Goal: Navigation & Orientation: Understand site structure

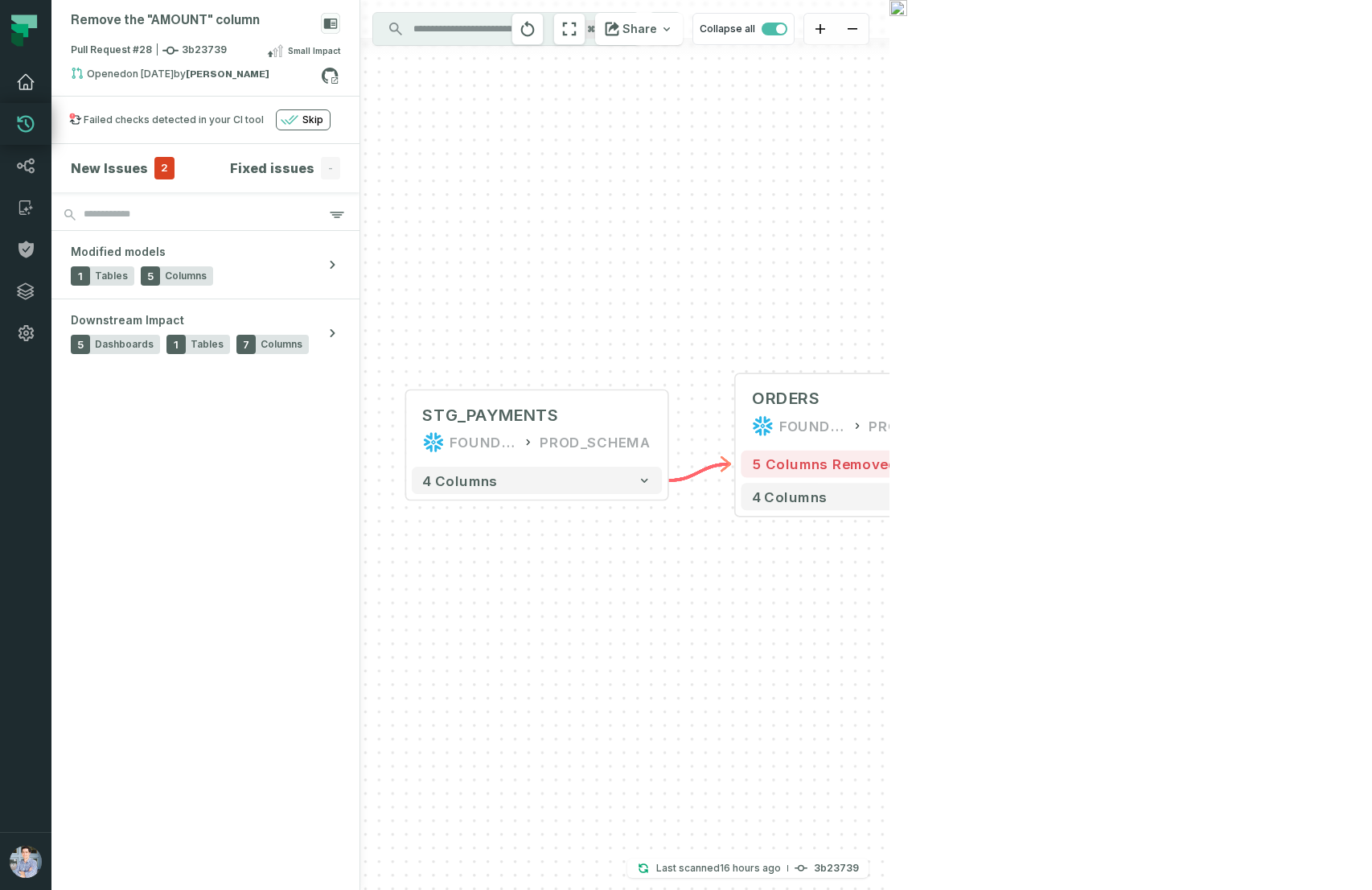
click at [25, 87] on icon at bounding box center [25, 81] width 19 height 19
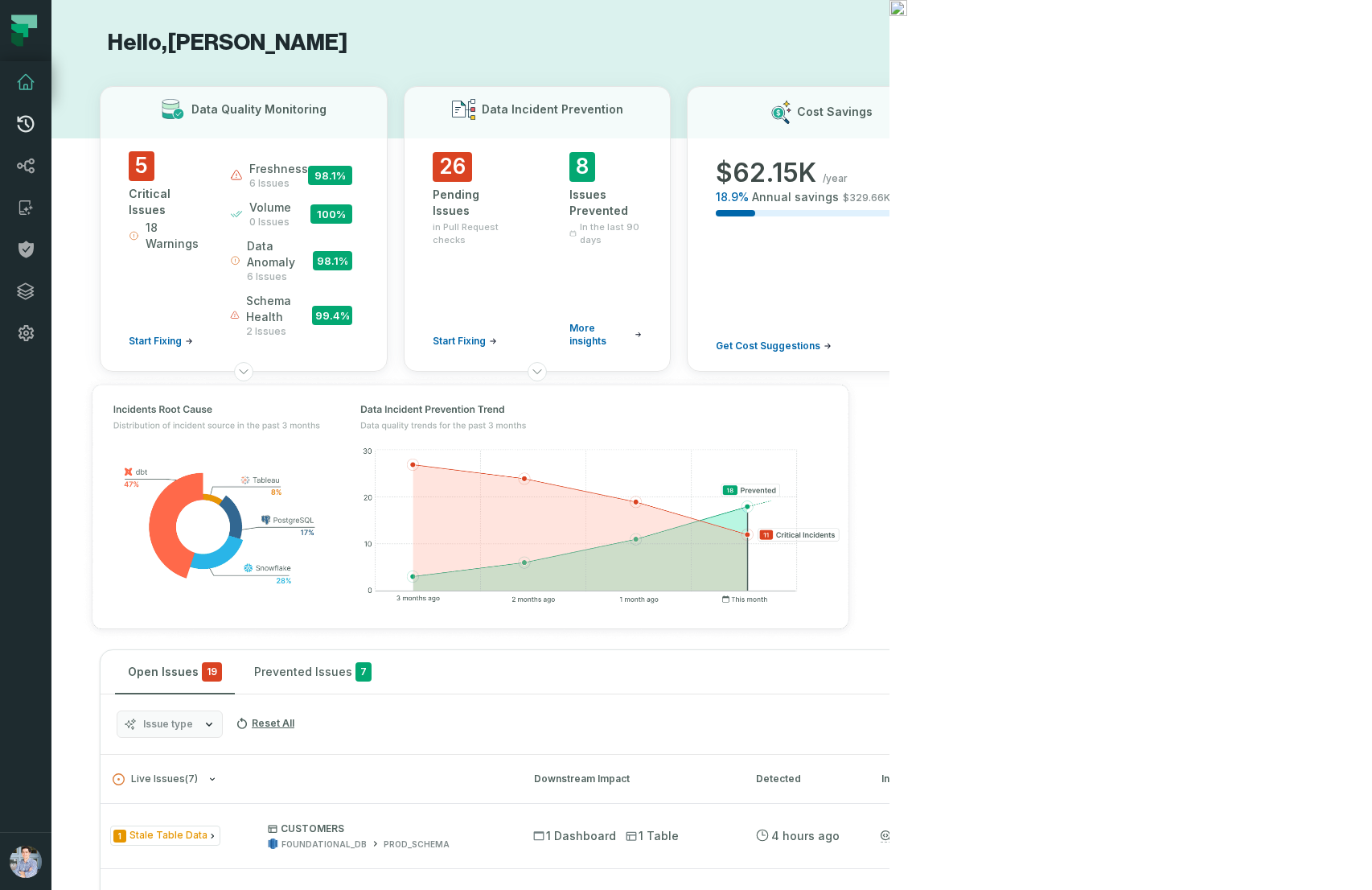
click at [25, 124] on icon at bounding box center [26, 125] width 17 height 17
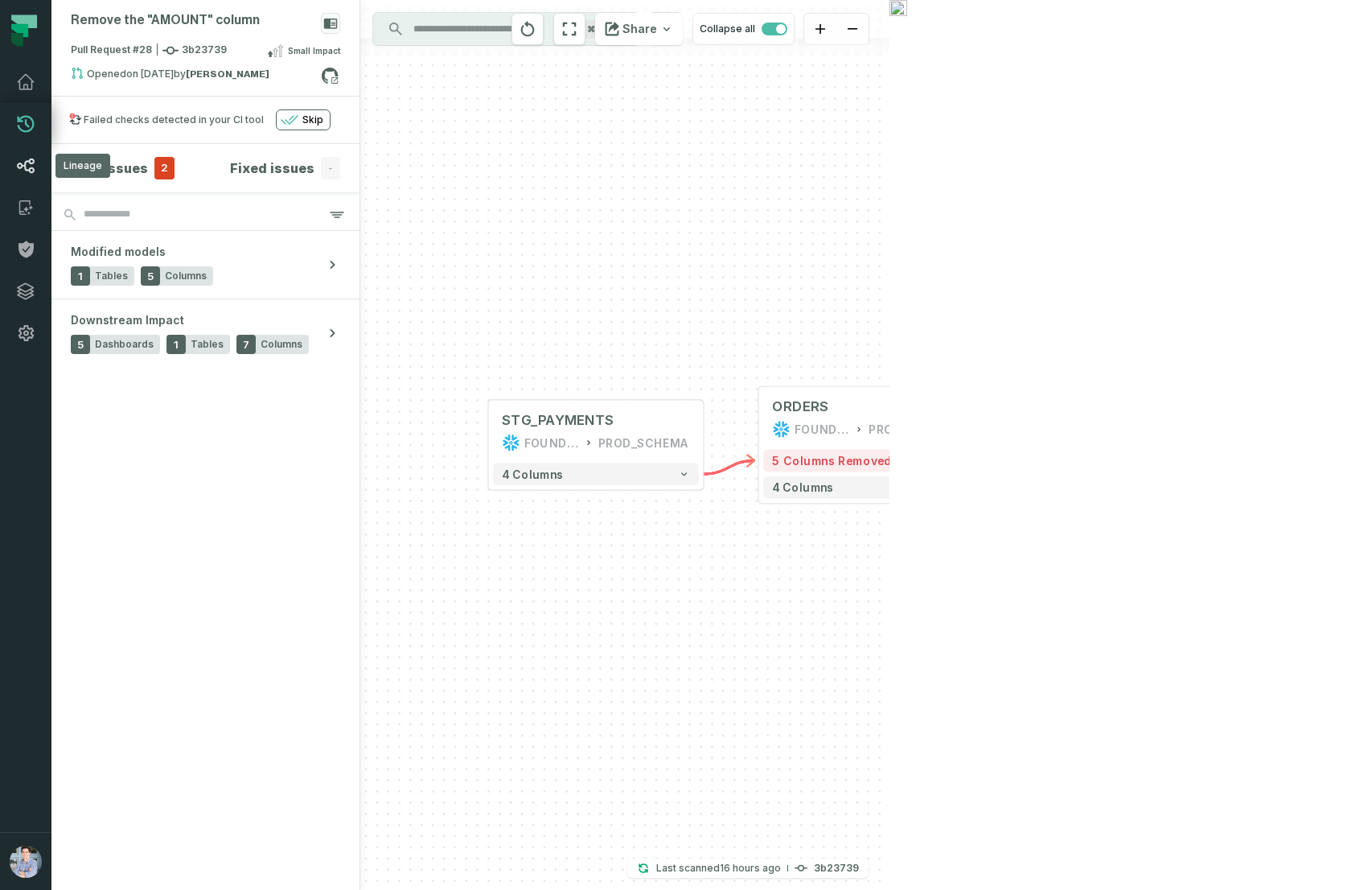
click at [25, 170] on icon at bounding box center [25, 165] width 19 height 19
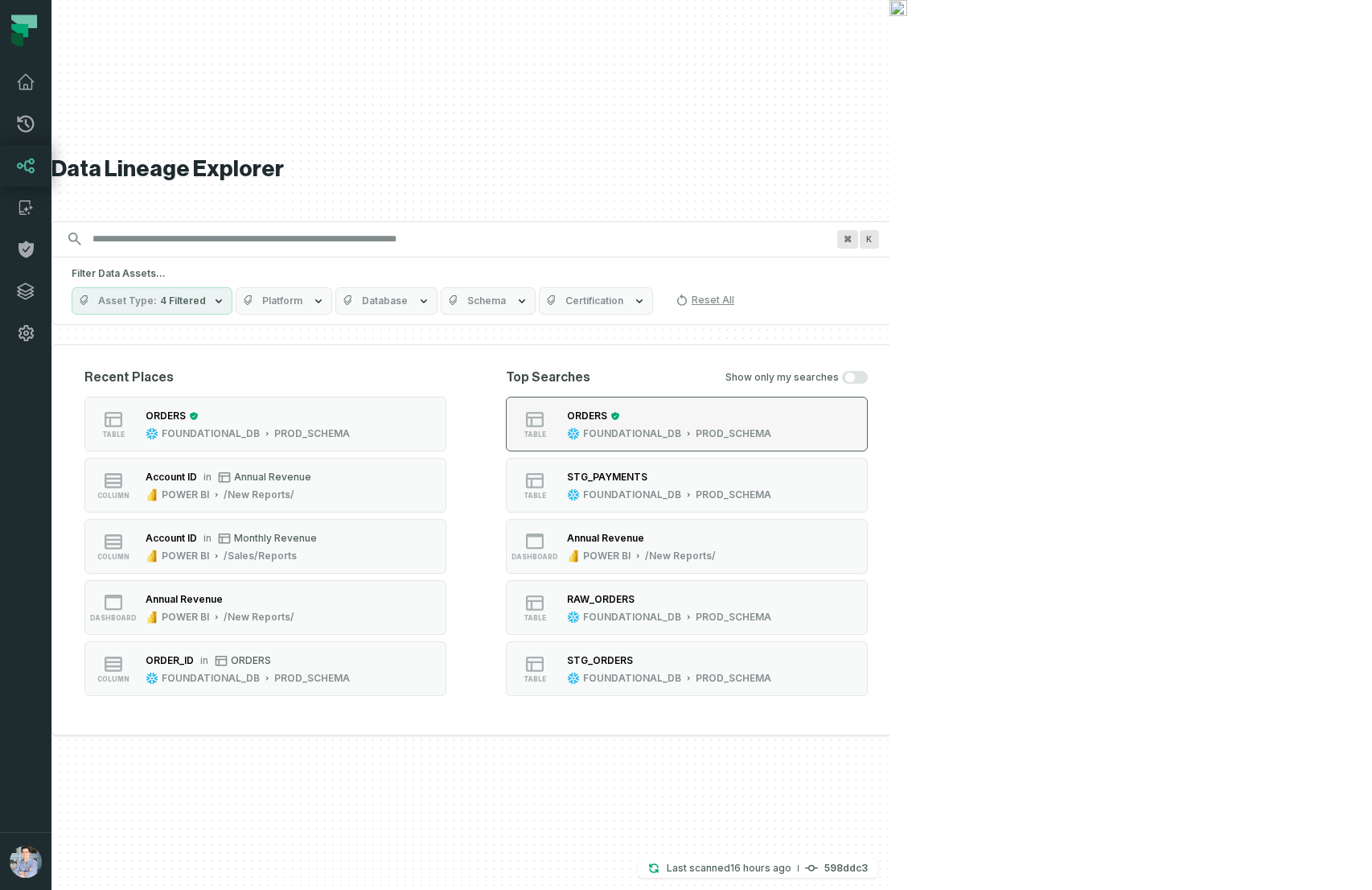
click at [681, 431] on div "FOUNDATIONAL_DB" at bounding box center [632, 433] width 98 height 13
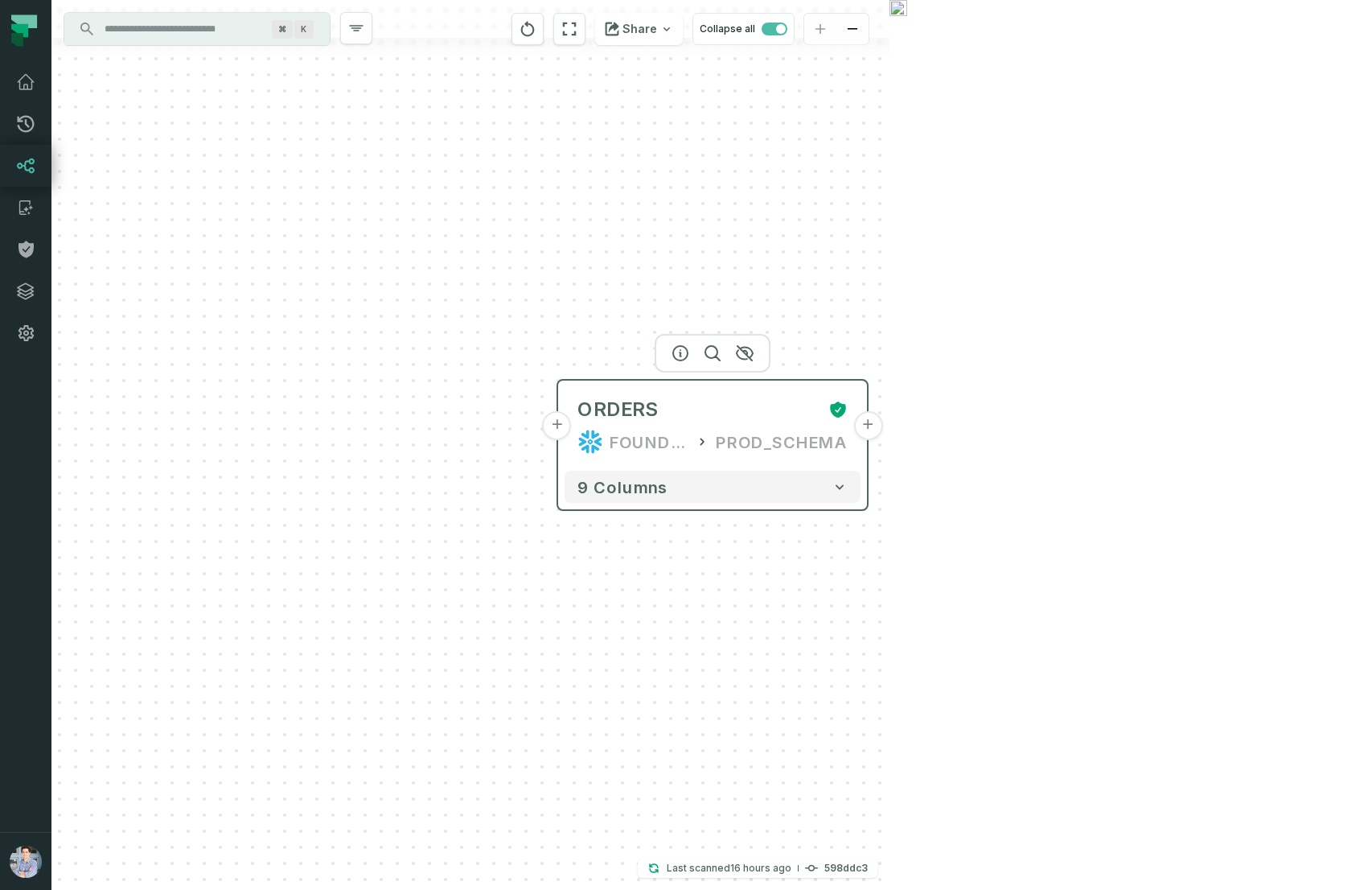
click at [868, 436] on button "+" at bounding box center [868, 426] width 29 height 29
click at [868, 423] on button "+" at bounding box center [868, 426] width 29 height 29
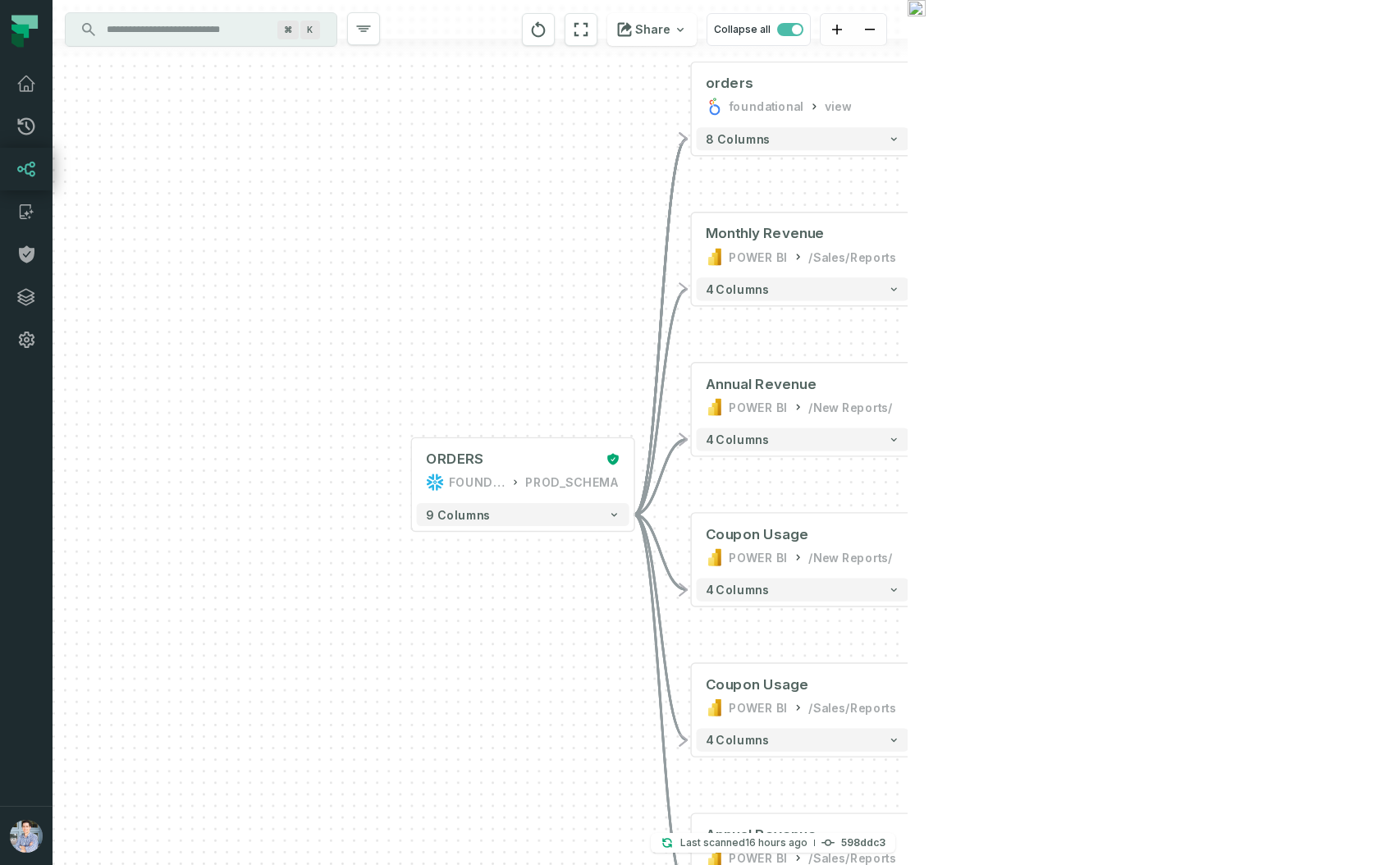
drag, startPoint x: 1103, startPoint y: 351, endPoint x: 1179, endPoint y: 299, distance: 92.1
click at [908, 298] on div "+ orders foundational view + 8 columns + Monthly Revenue POWER BI /Sales/Report…" at bounding box center [480, 432] width 855 height 865
click at [411, 471] on button "+" at bounding box center [411, 471] width 21 height 21
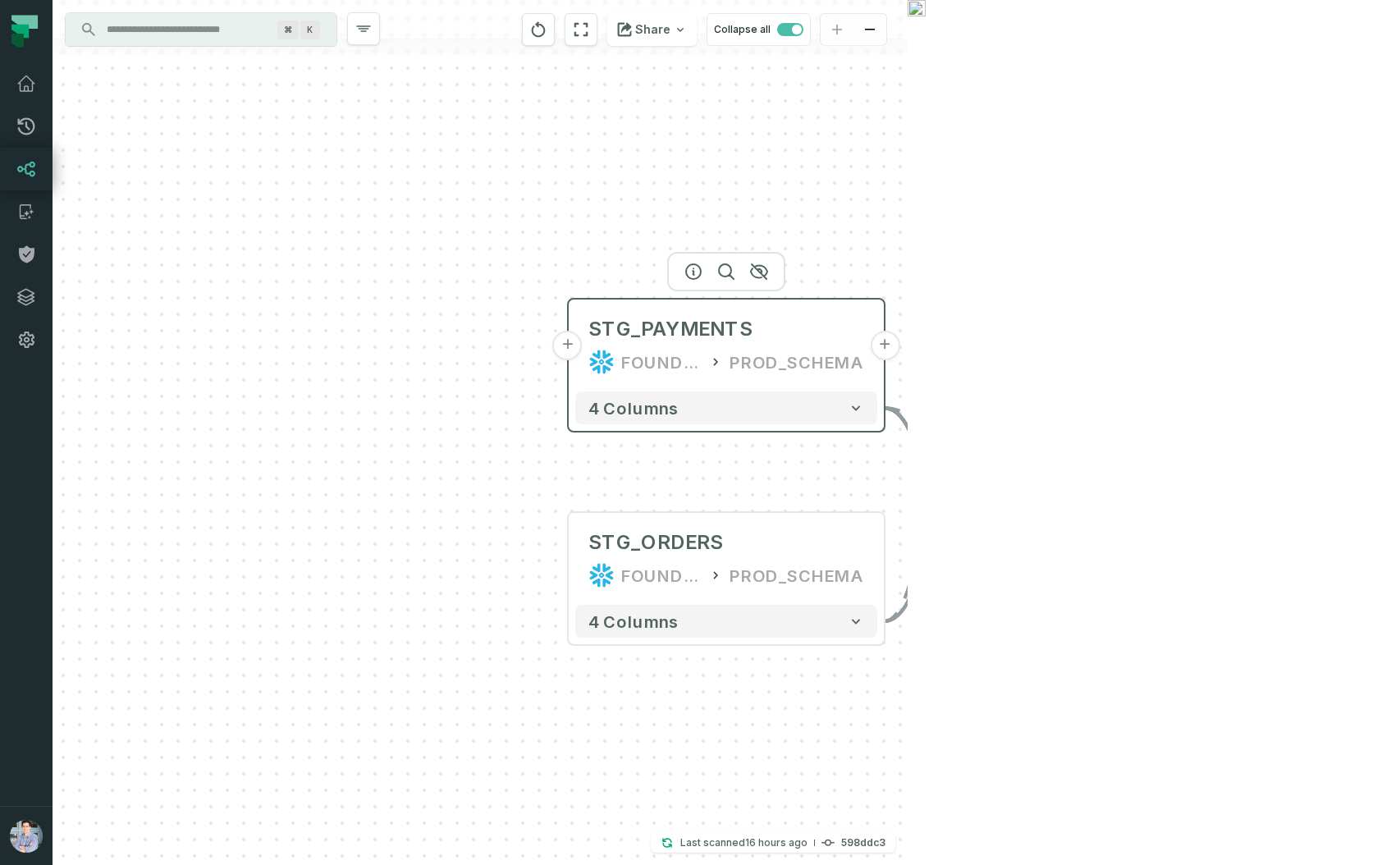
click at [568, 348] on button "+" at bounding box center [568, 346] width 29 height 29
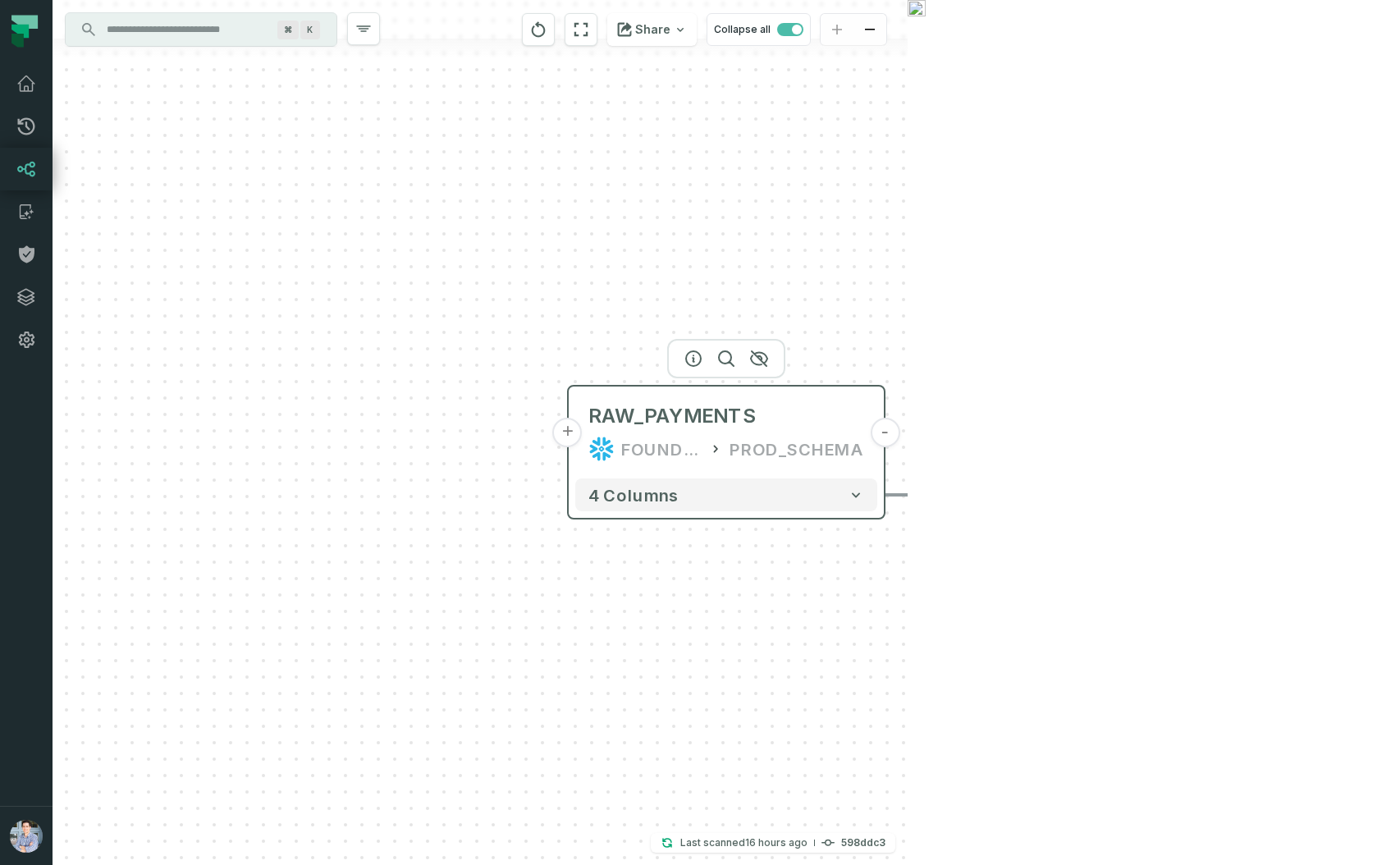
click at [577, 439] on button "+" at bounding box center [568, 432] width 29 height 29
click at [566, 439] on button "+" at bounding box center [568, 432] width 29 height 29
click at [572, 433] on button "+" at bounding box center [568, 432] width 29 height 29
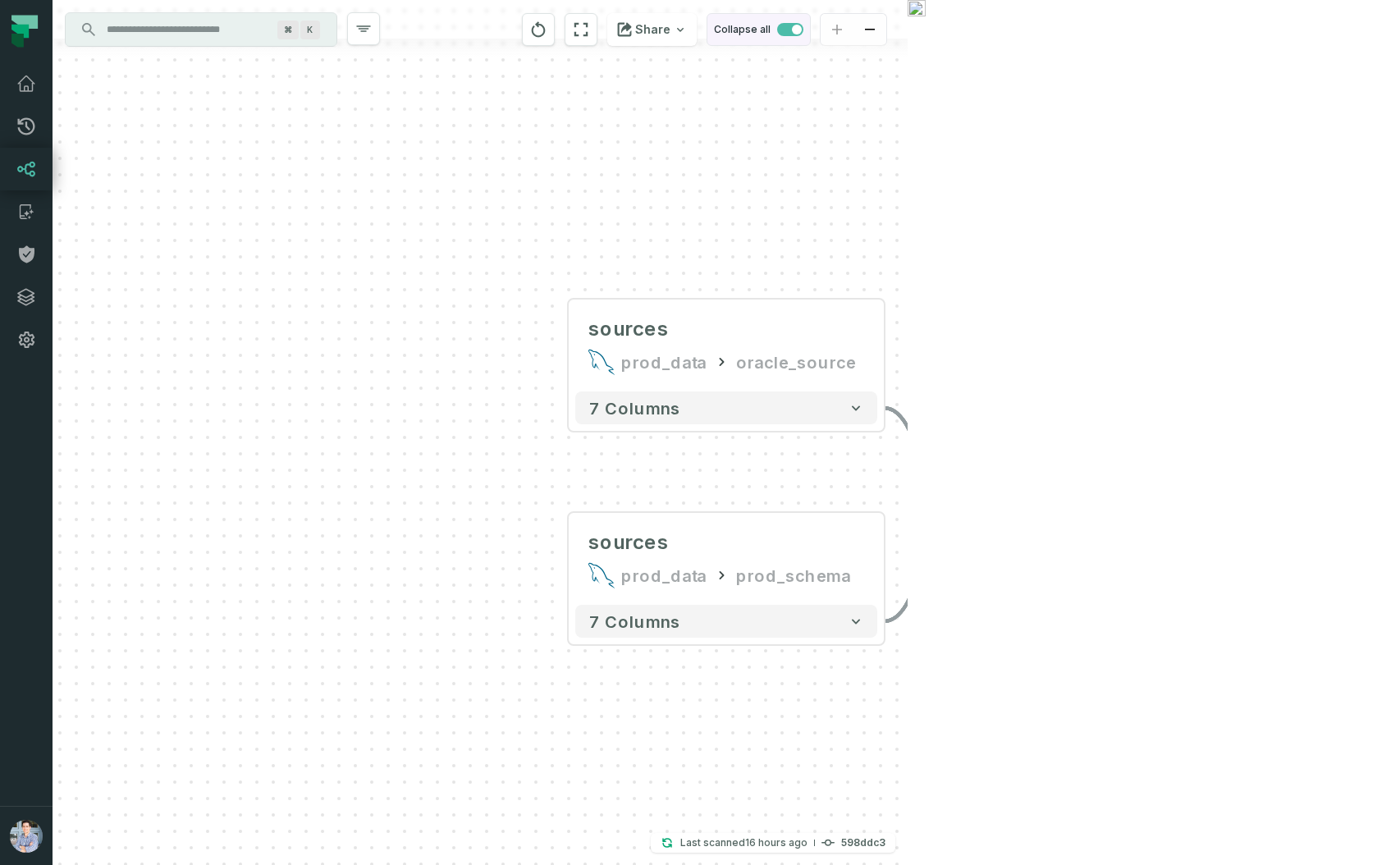
click at [803, 26] on span "button" at bounding box center [790, 29] width 26 height 13
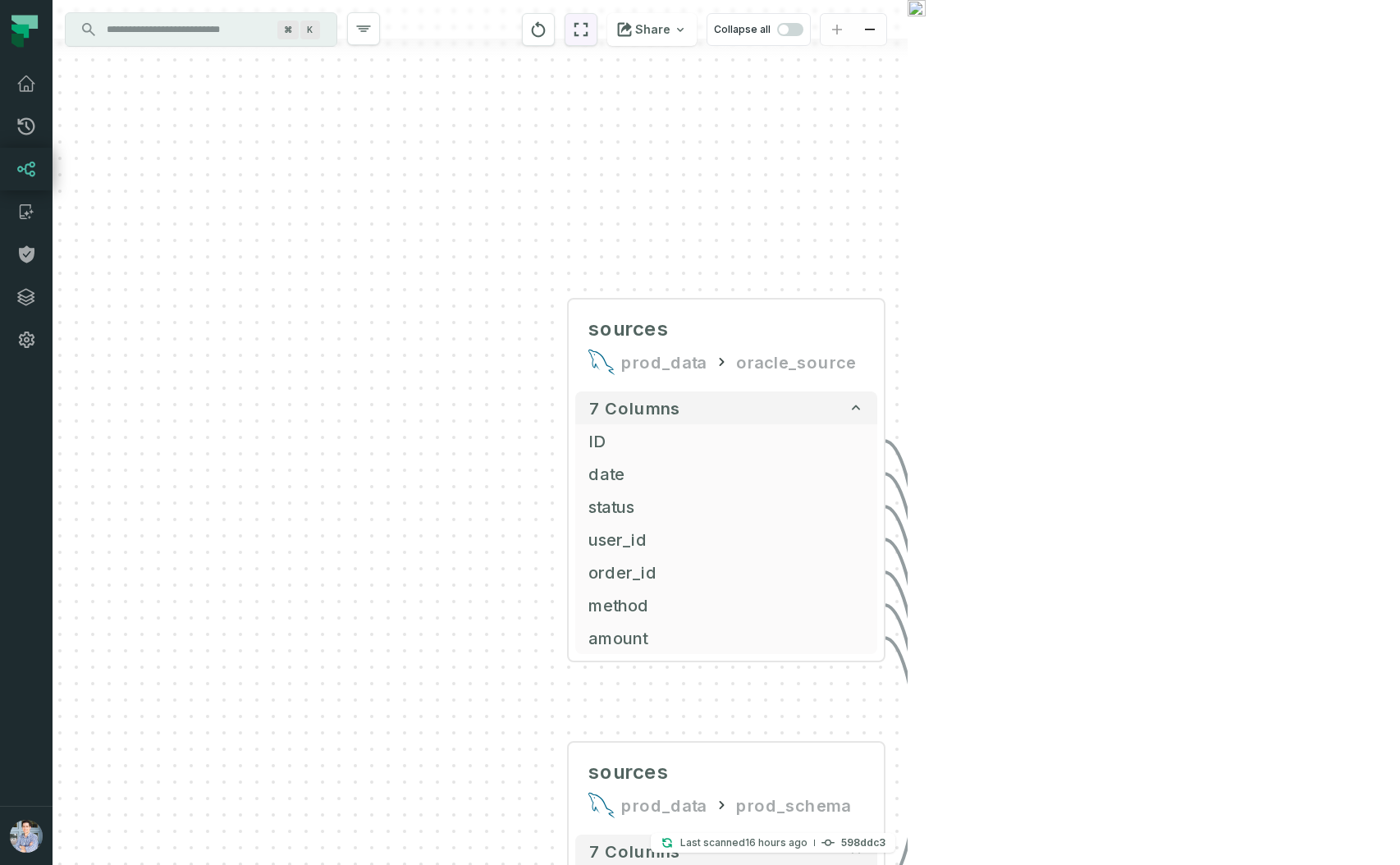
click at [590, 37] on icon "reset" at bounding box center [581, 29] width 18 height 20
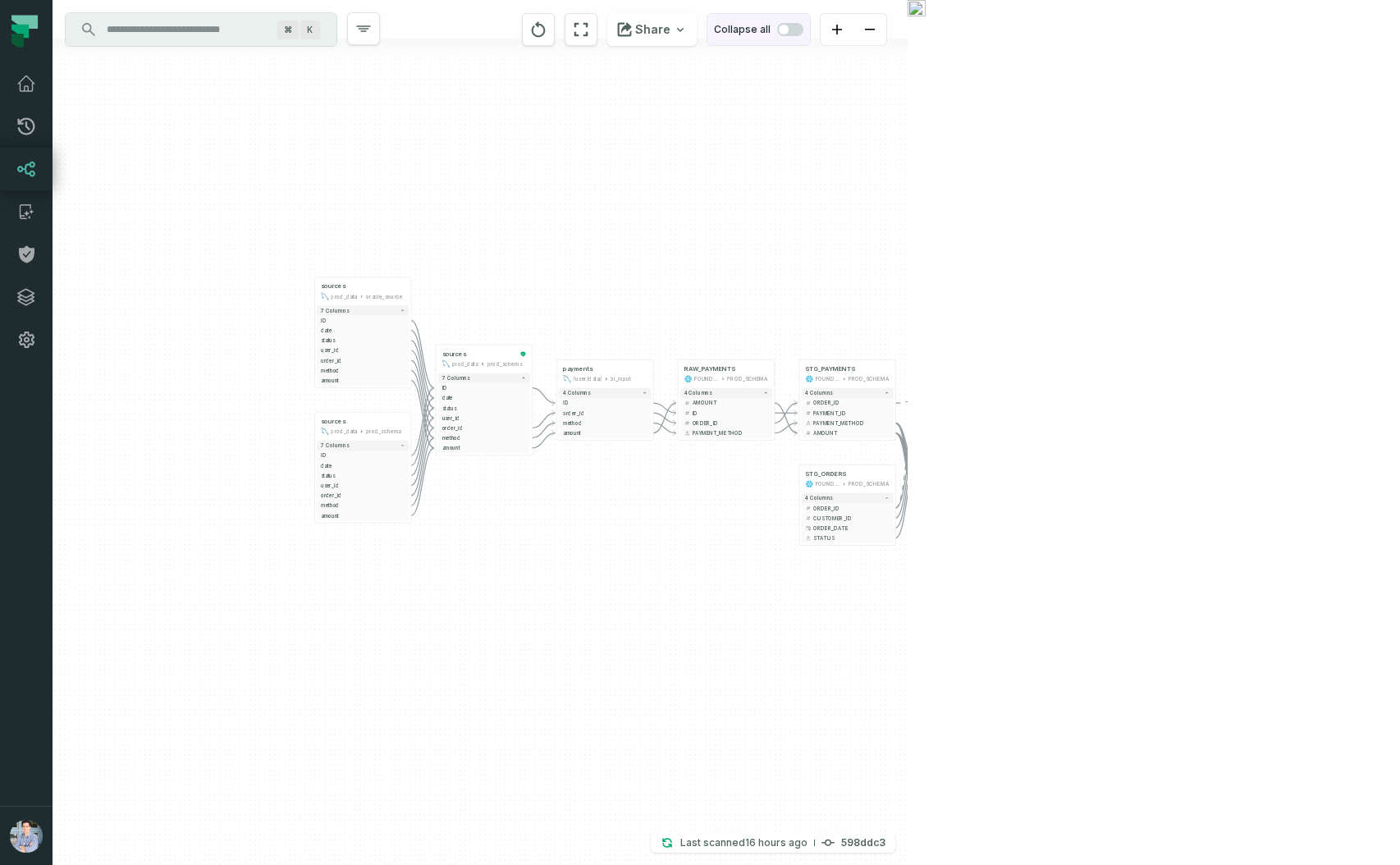
click at [811, 38] on button "Collapse all" at bounding box center [758, 29] width 105 height 33
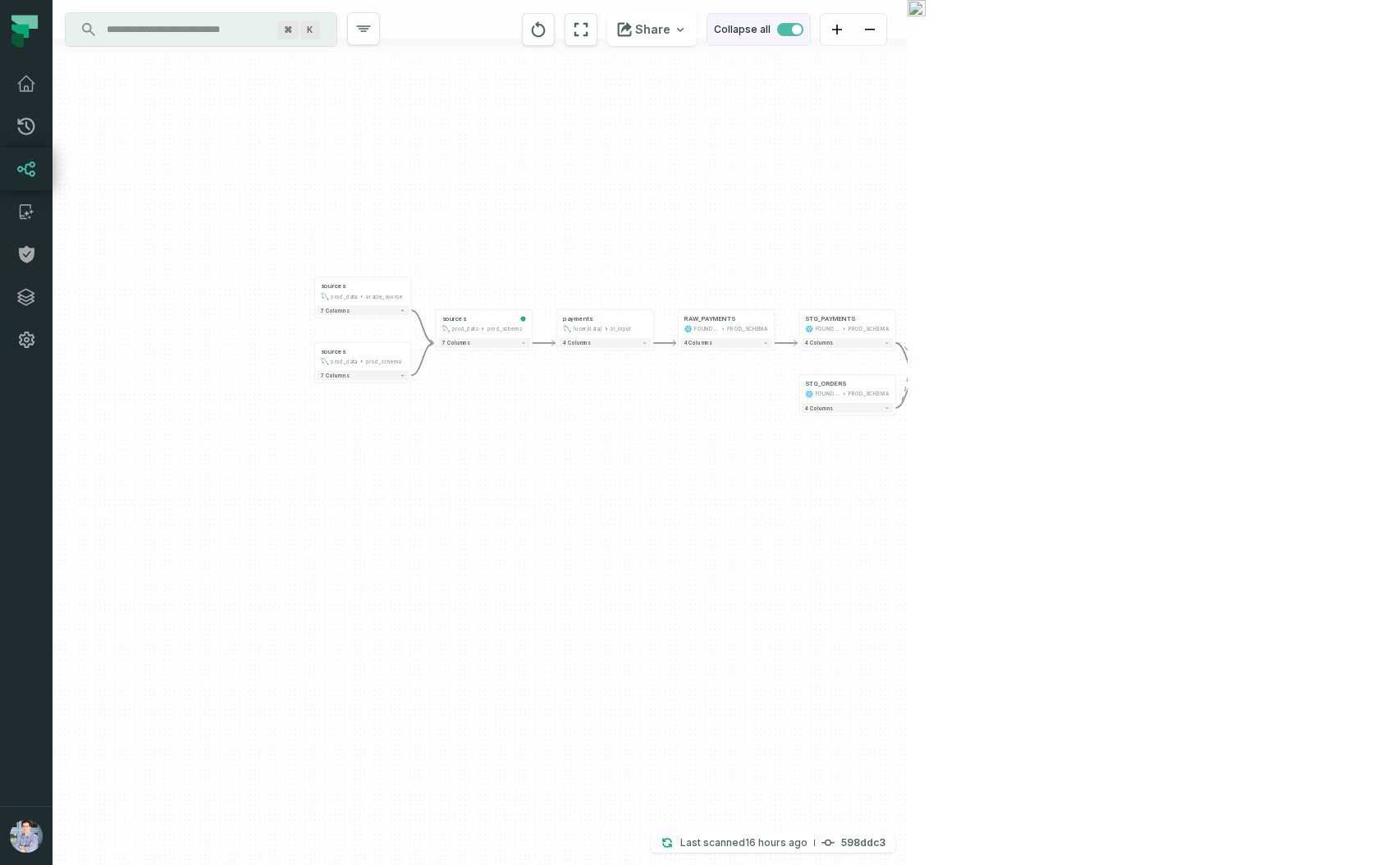
click at [811, 38] on button "Collapse all" at bounding box center [758, 29] width 105 height 33
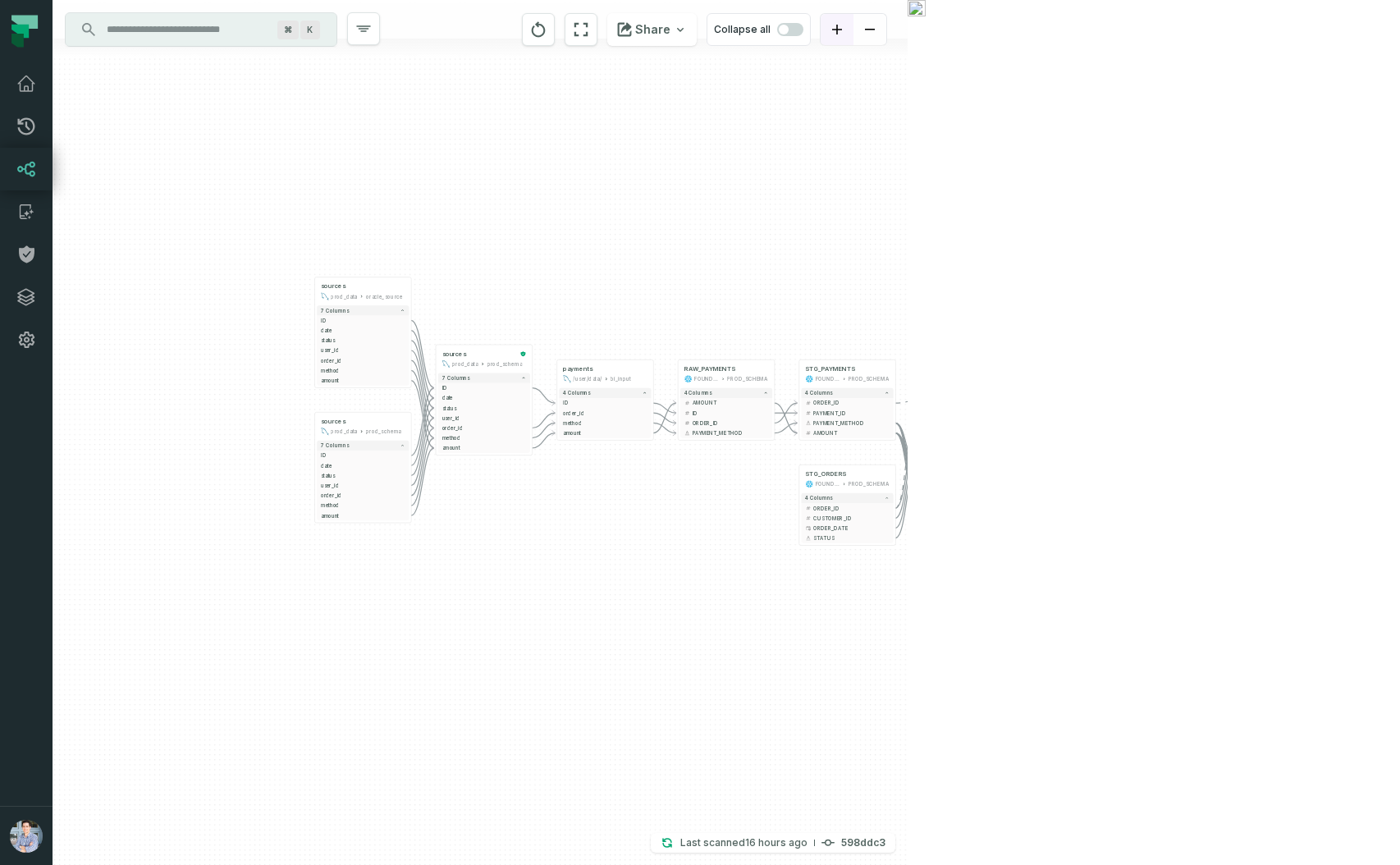
click at [853, 29] on button "zoom in" at bounding box center [837, 29] width 33 height 32
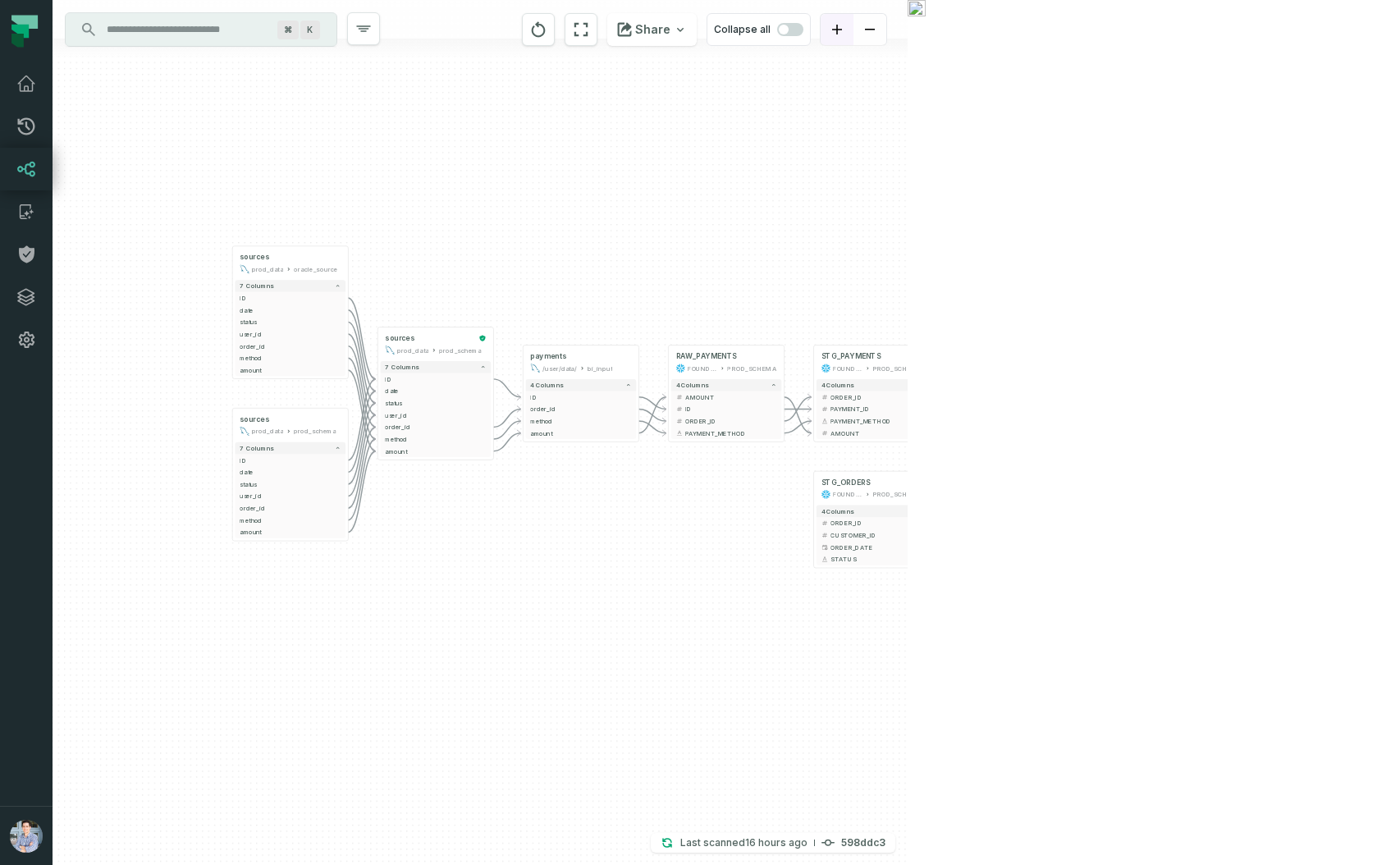
click at [842, 29] on icon "zoom in" at bounding box center [836, 29] width 10 height 10
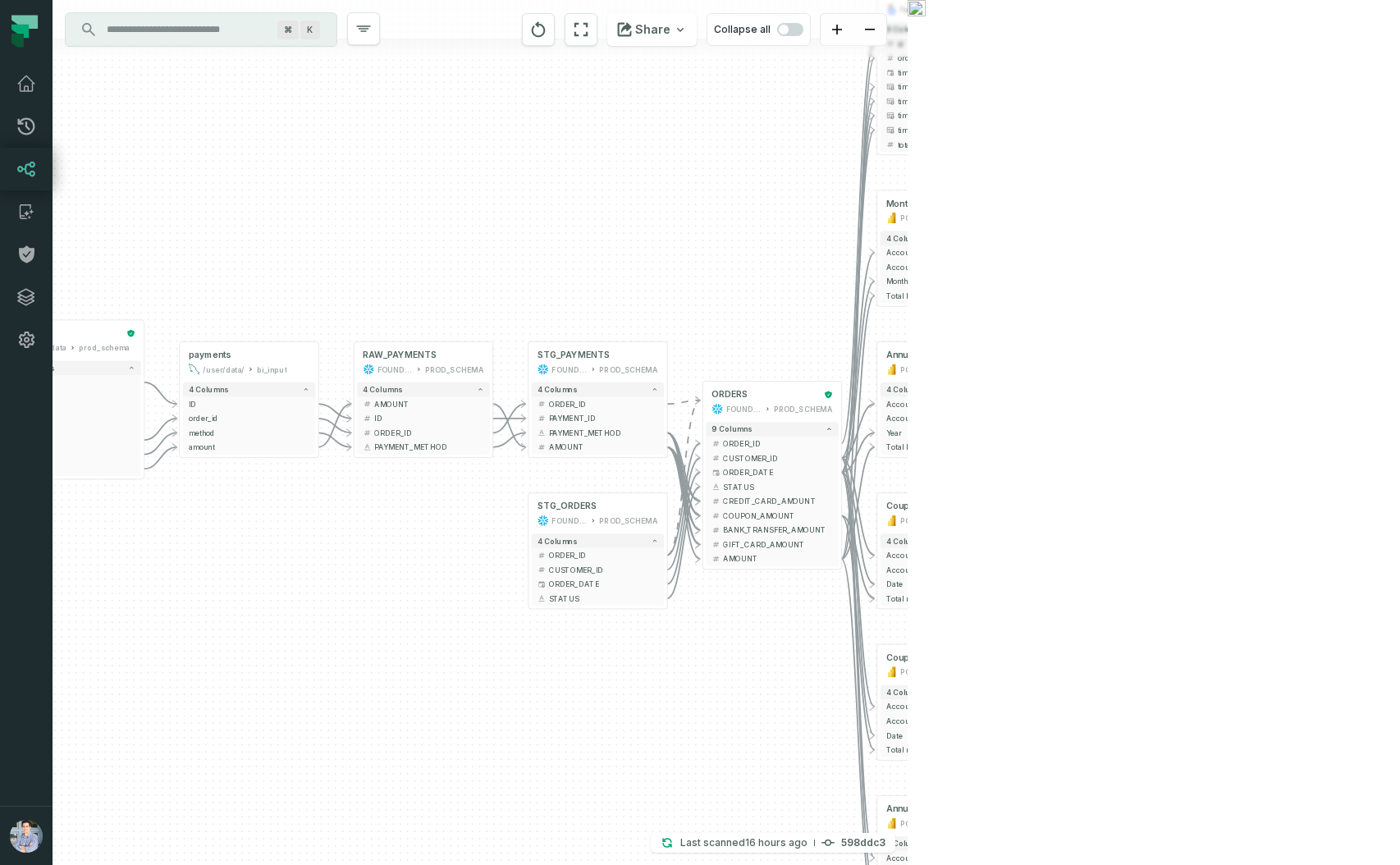
drag, startPoint x: 1082, startPoint y: 260, endPoint x: 780, endPoint y: 274, distance: 302.3
click at [780, 274] on div "sources prod_data oracle_source - 7 columns ID - date - status - user_id - orde…" at bounding box center [480, 432] width 855 height 865
click at [988, 203] on button at bounding box center [995, 203] width 23 height 23
click at [945, 207] on span "Monthly Revenue" at bounding box center [923, 203] width 74 height 11
click at [1004, 256] on icon "button" at bounding box center [1001, 253] width 9 height 9
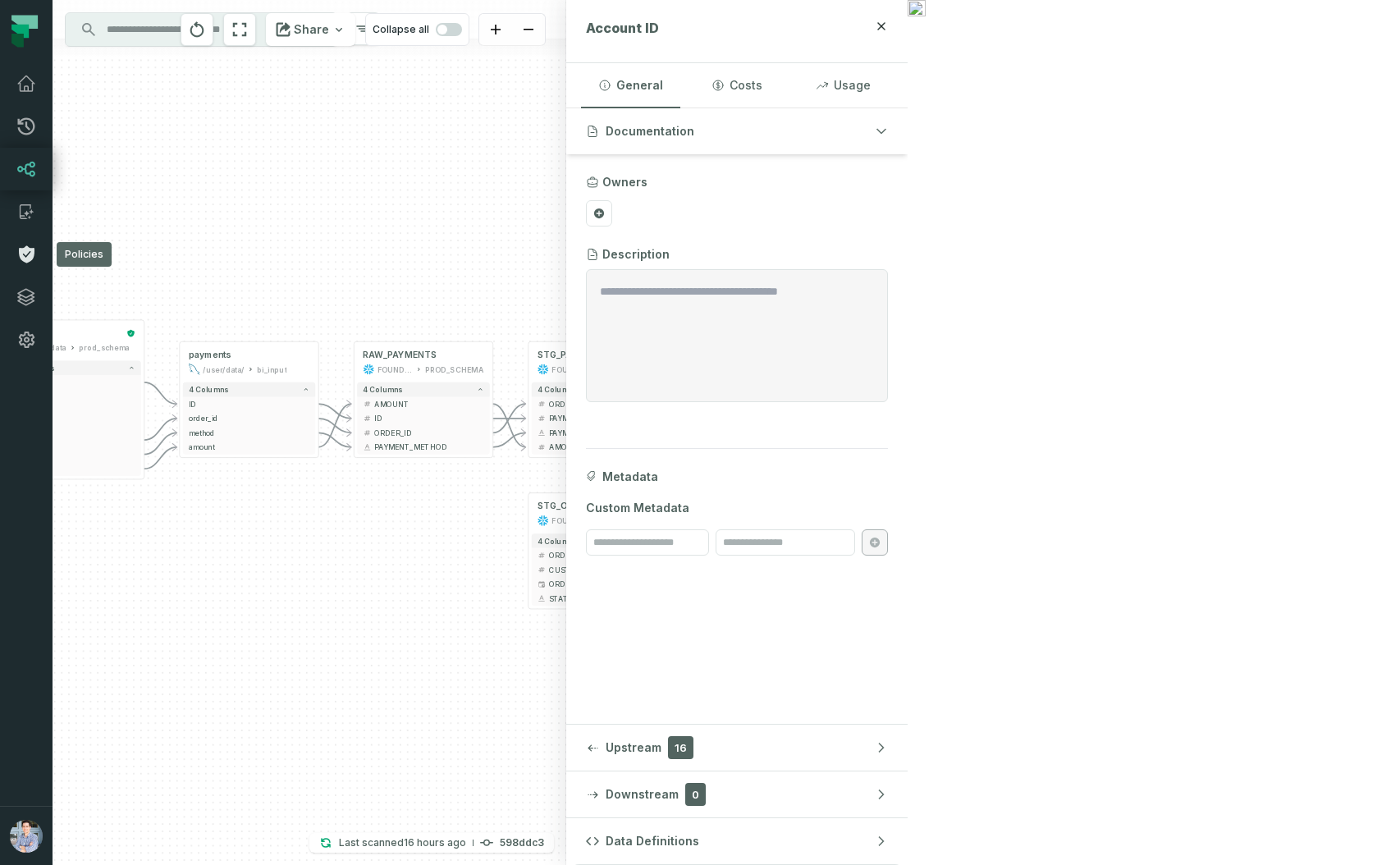
click at [26, 257] on icon at bounding box center [27, 255] width 16 height 17
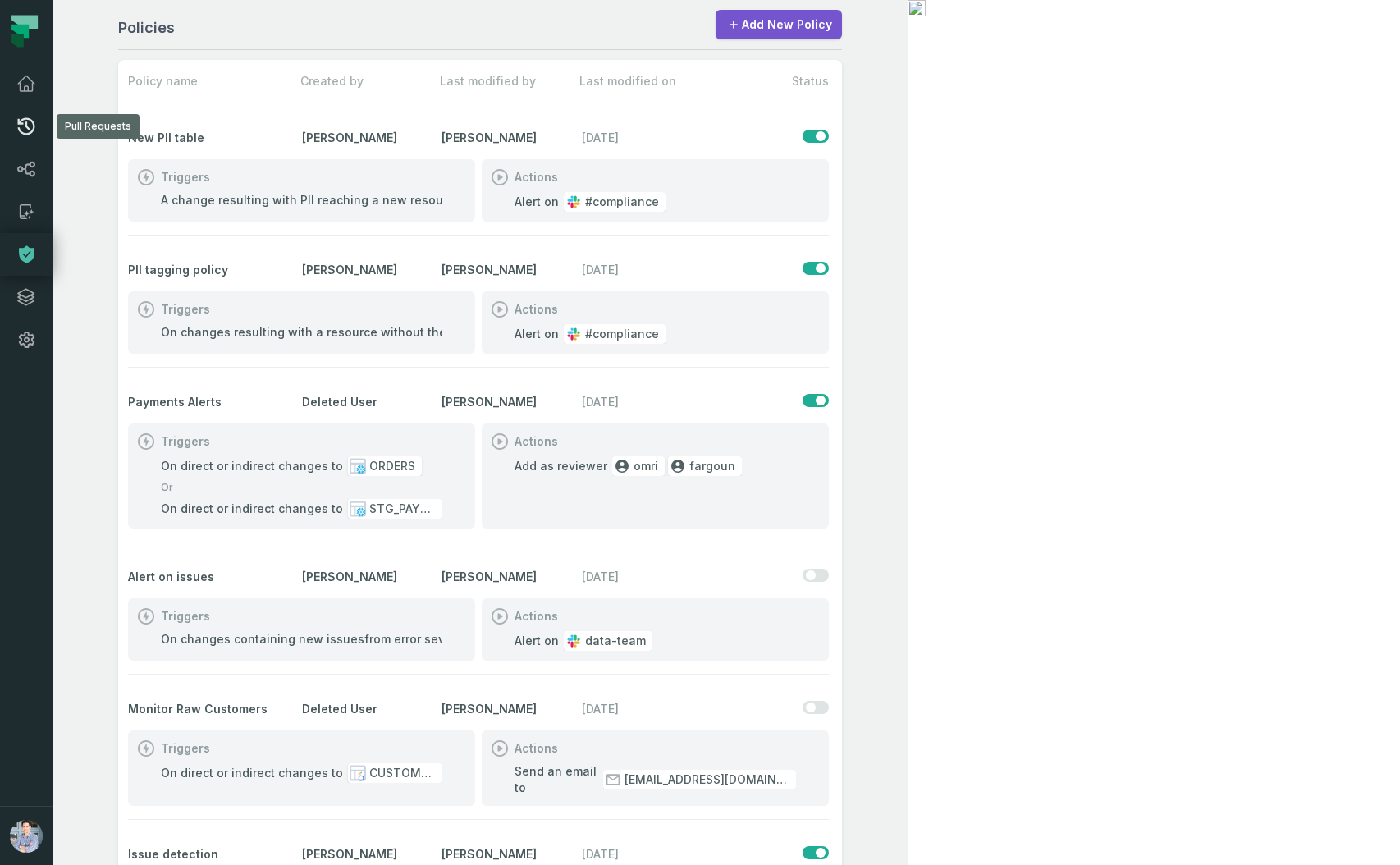
click at [36, 125] on link "Pull Requests" at bounding box center [26, 125] width 53 height 42
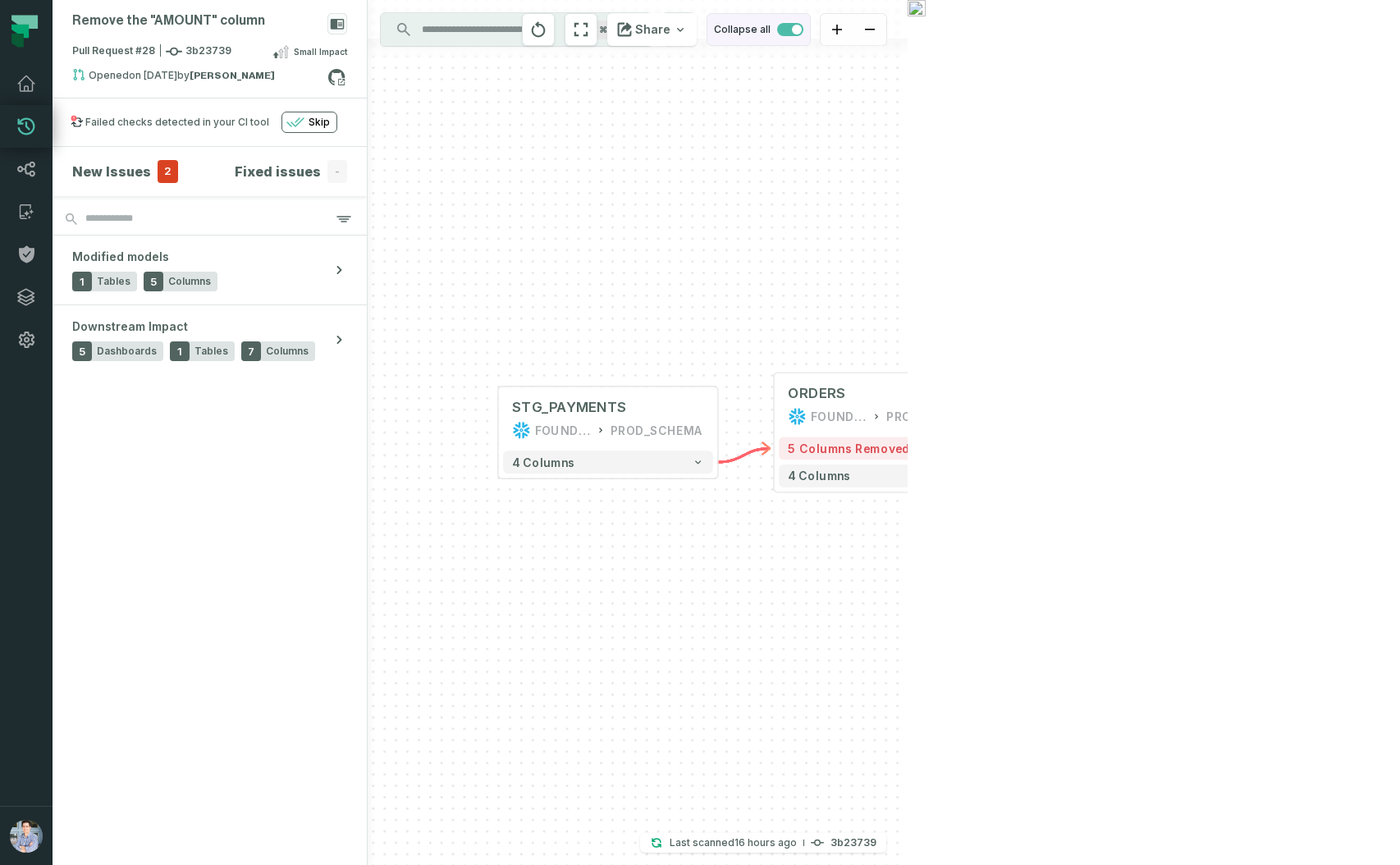
click at [803, 25] on span "button" at bounding box center [790, 29] width 26 height 13
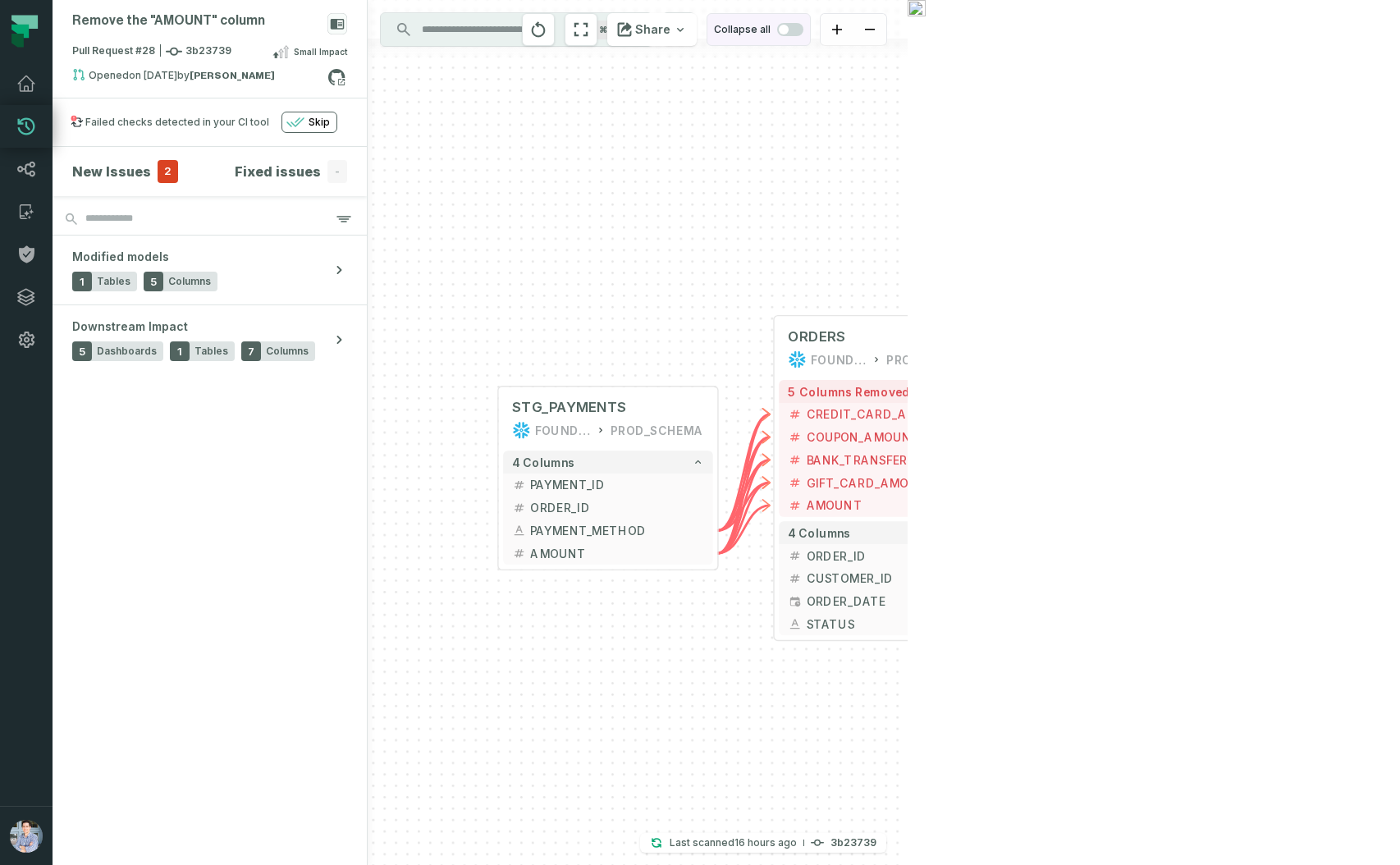
click at [803, 29] on span "button" at bounding box center [790, 29] width 26 height 13
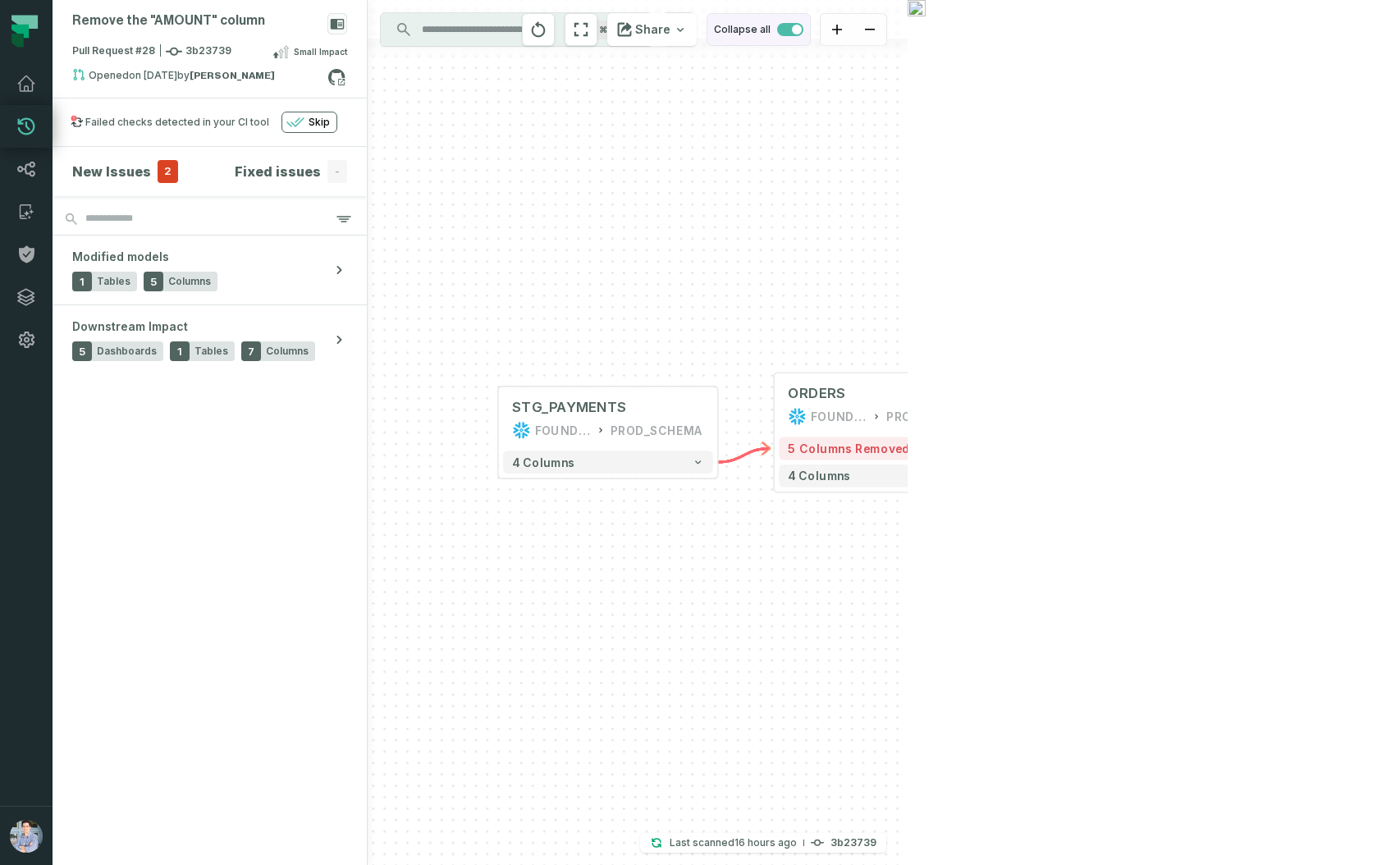
click at [802, 29] on span "button" at bounding box center [796, 29] width 10 height 10
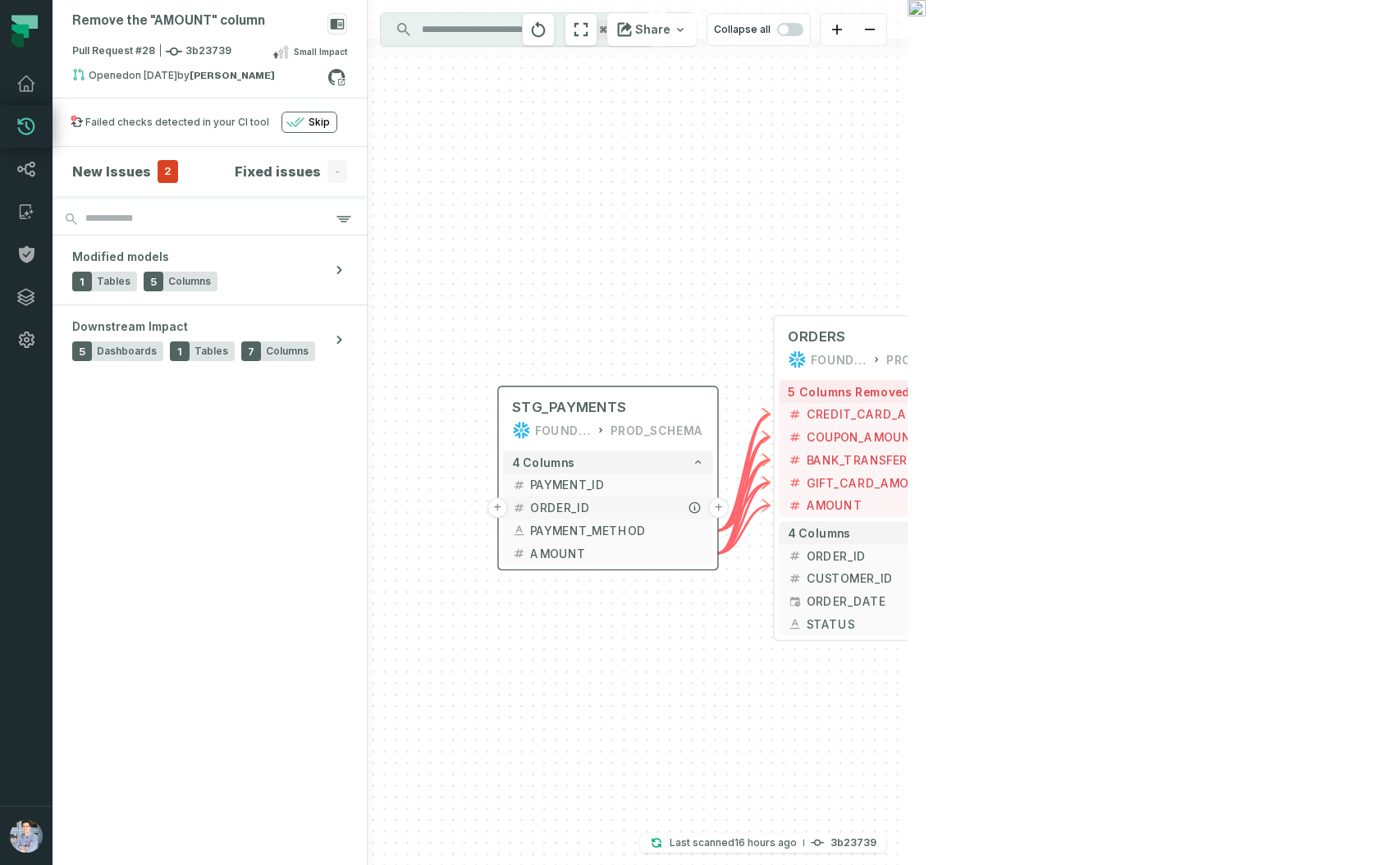
click at [495, 509] on button "+" at bounding box center [498, 508] width 21 height 21
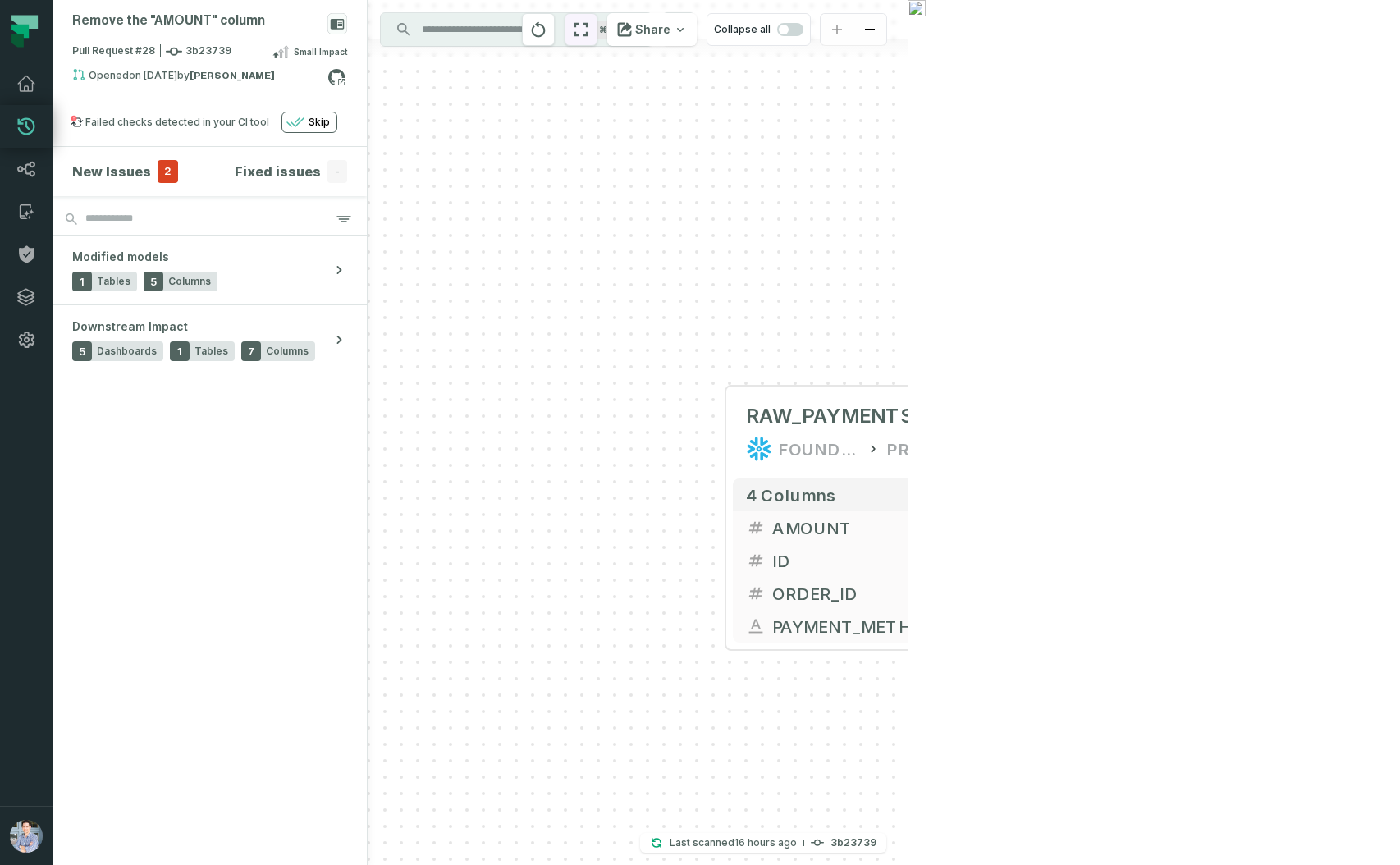
click at [589, 35] on icon "reset" at bounding box center [581, 30] width 14 height 14
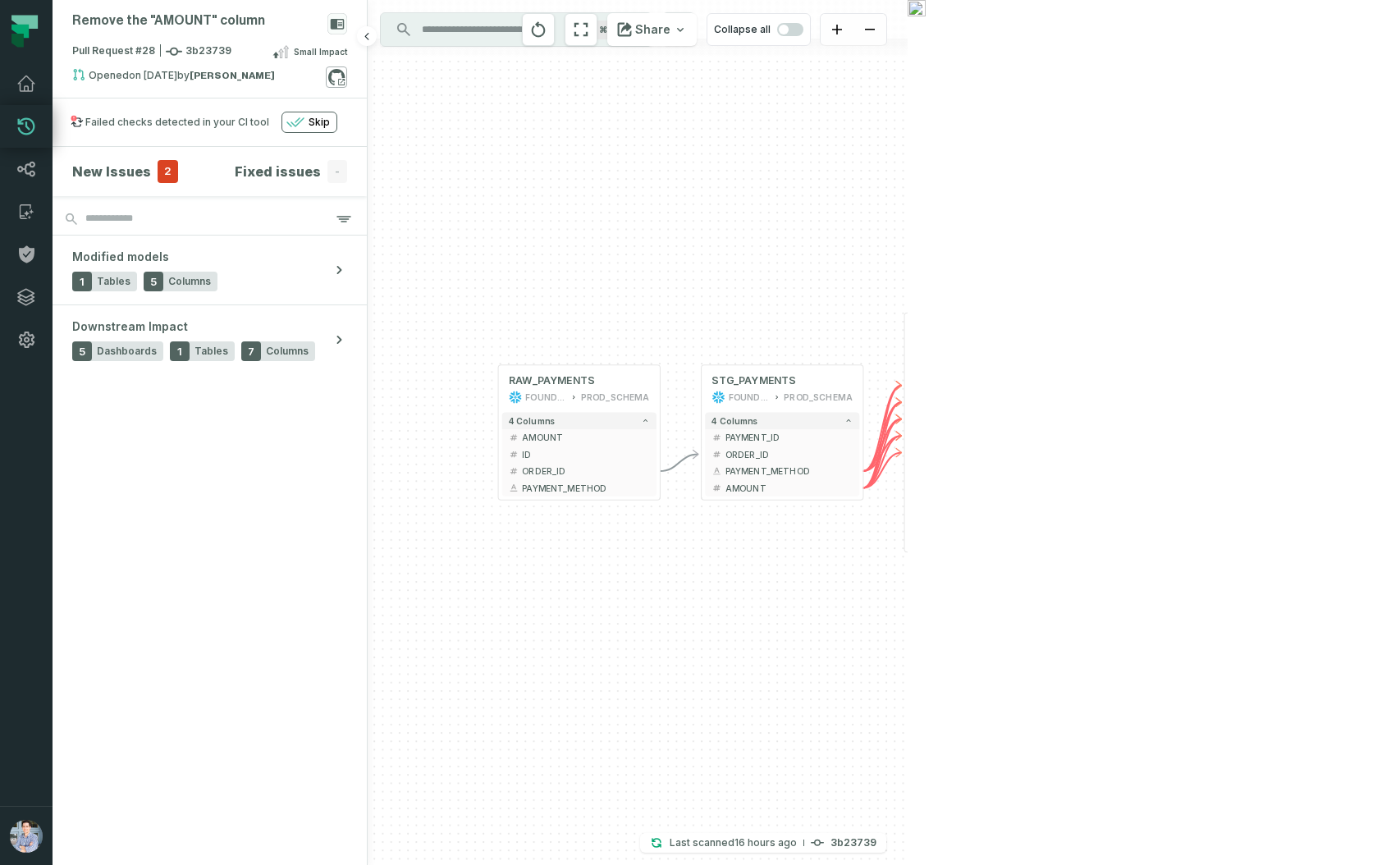
click at [337, 75] on icon at bounding box center [336, 77] width 22 height 22
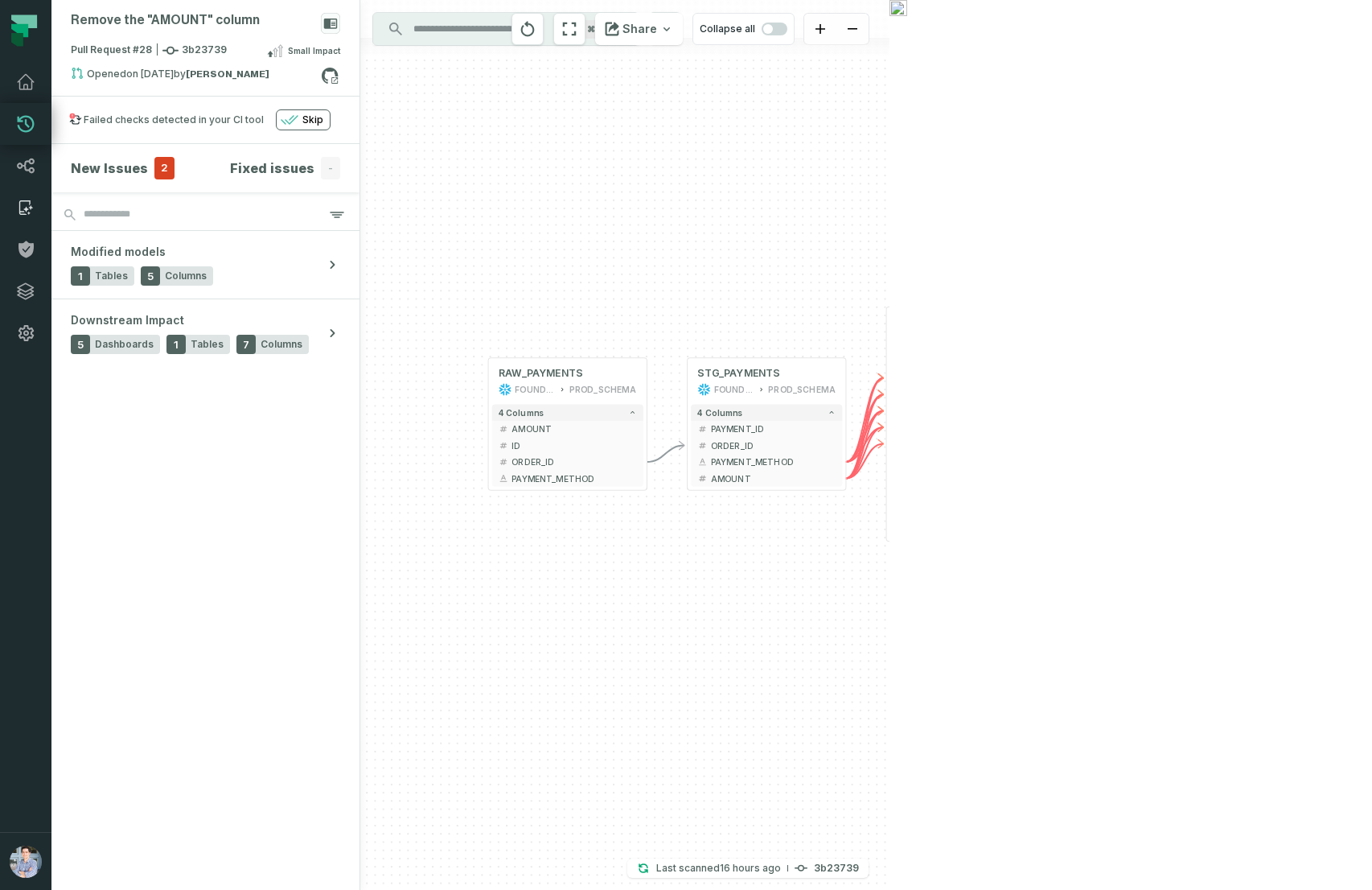
click at [24, 207] on icon at bounding box center [25, 207] width 19 height 19
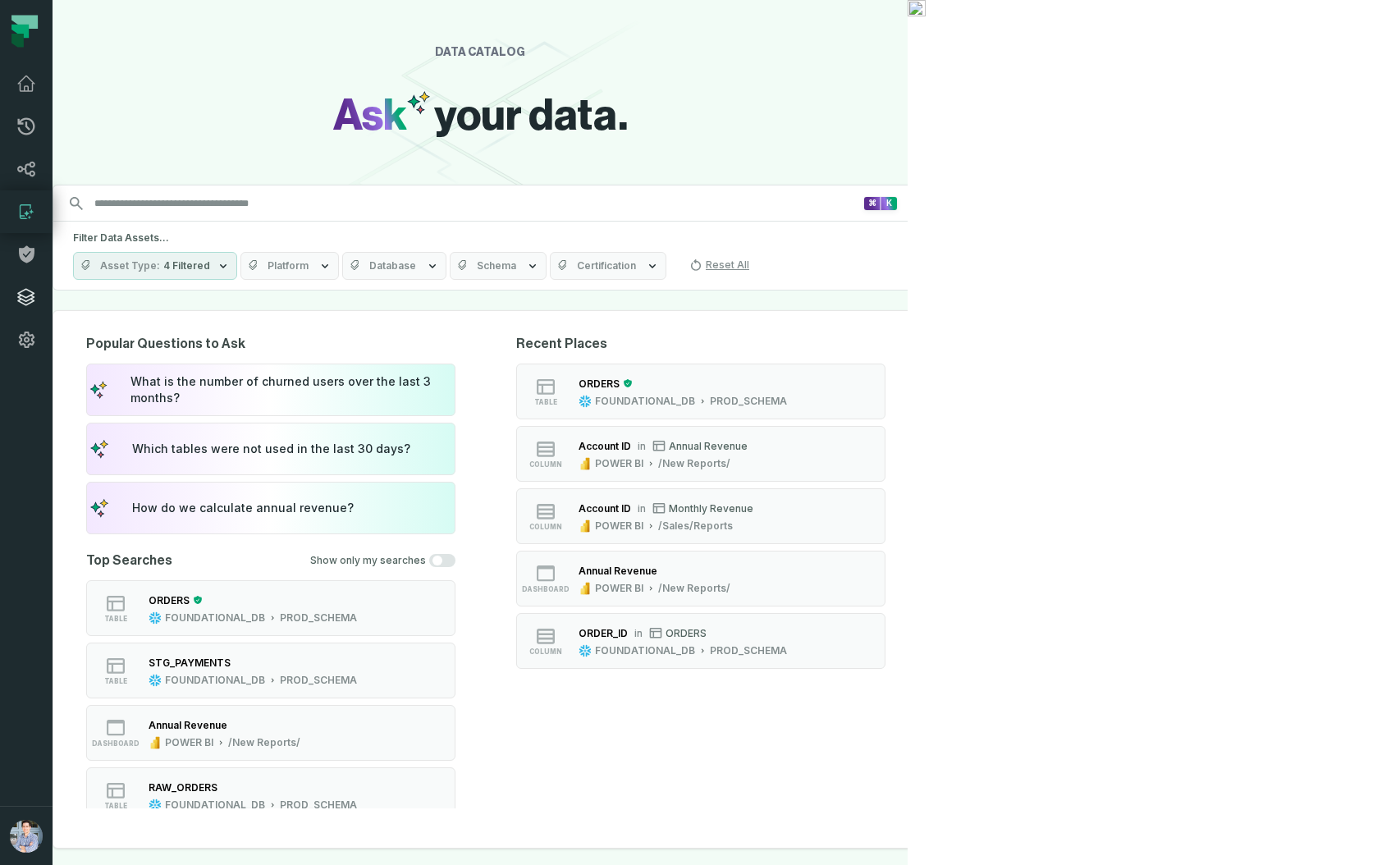
click at [17, 296] on icon at bounding box center [26, 297] width 20 height 20
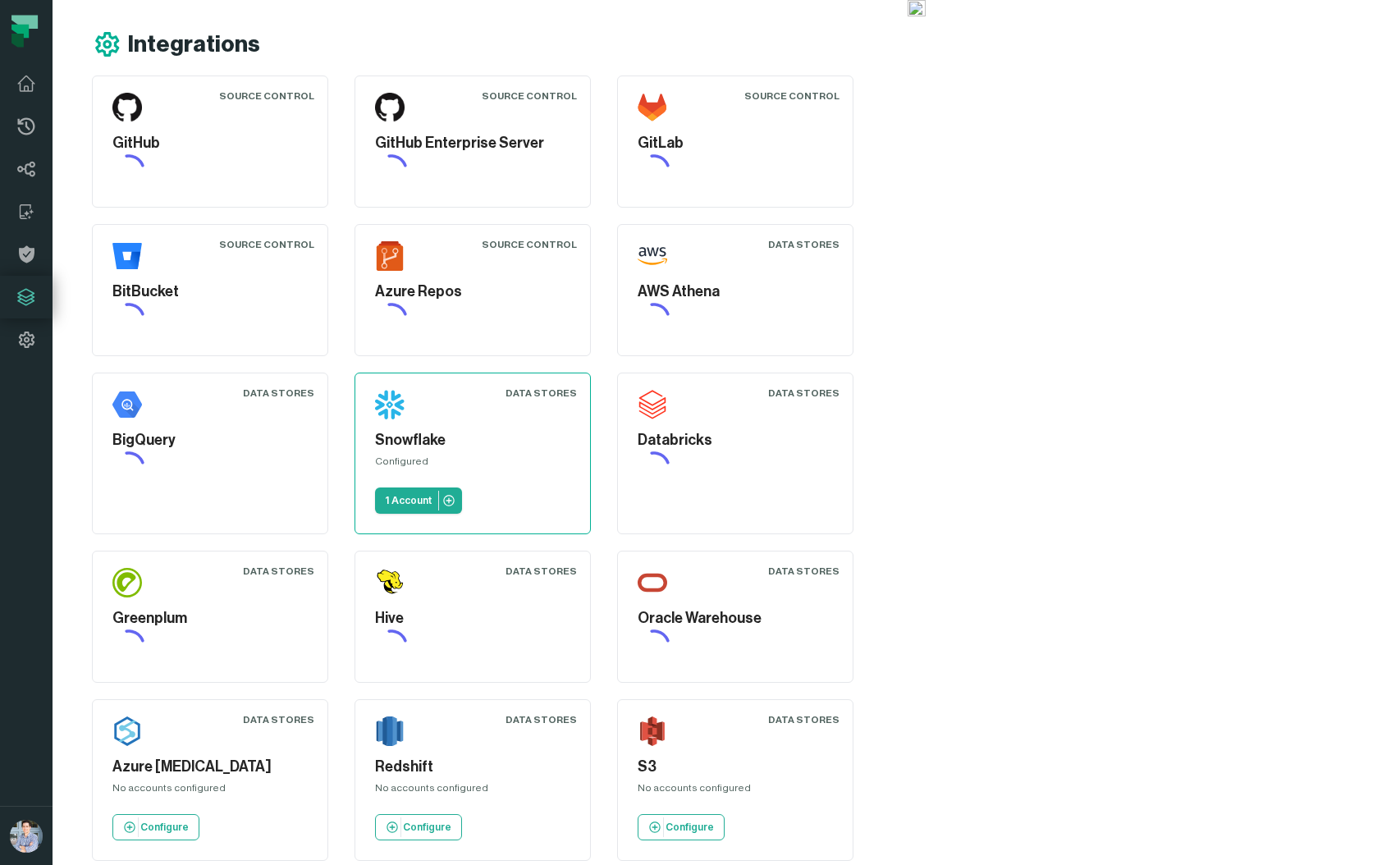
click at [26, 298] on icon at bounding box center [26, 297] width 16 height 16
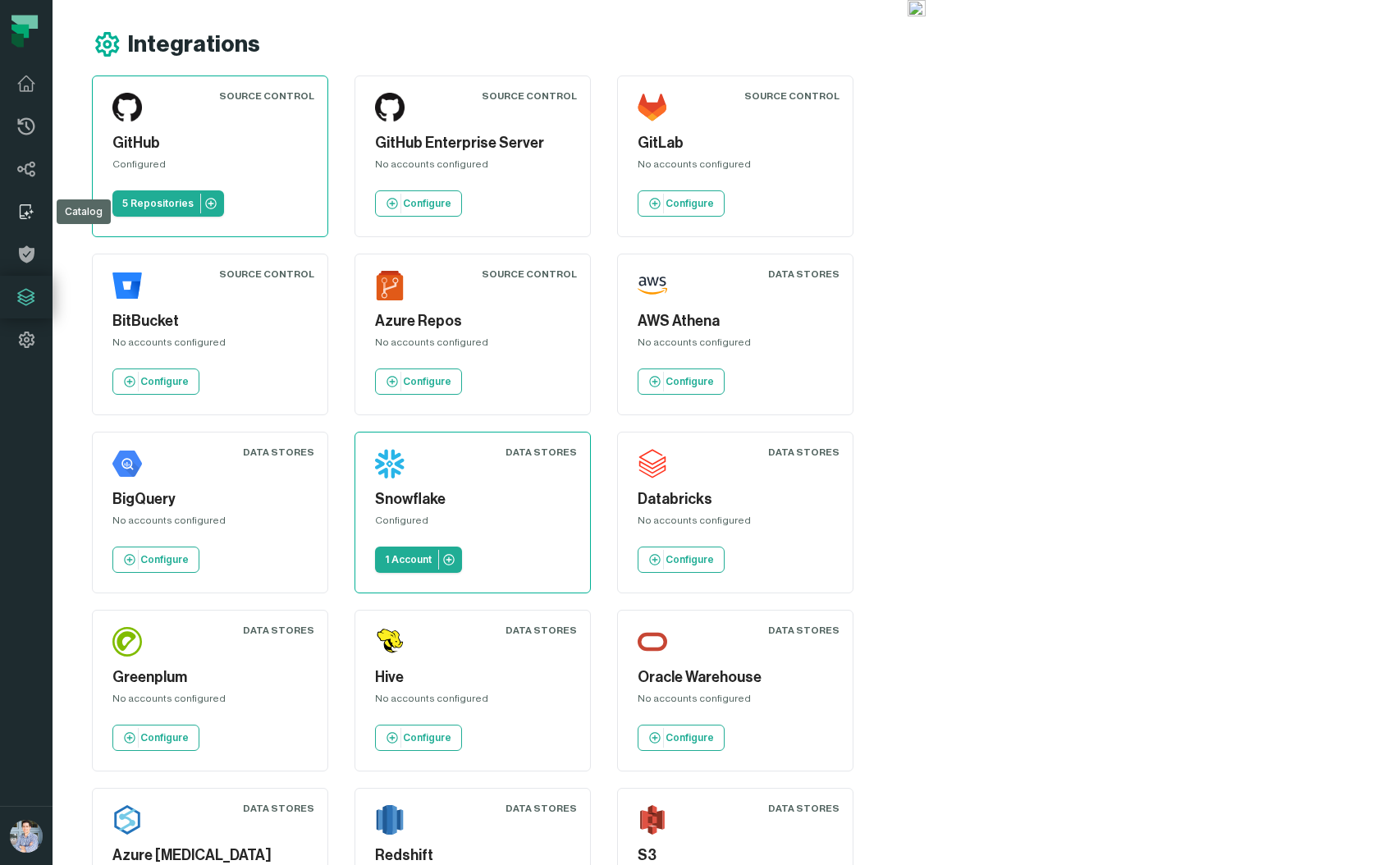
click at [31, 215] on icon at bounding box center [26, 211] width 20 height 20
